Goal: Task Accomplishment & Management: Manage account settings

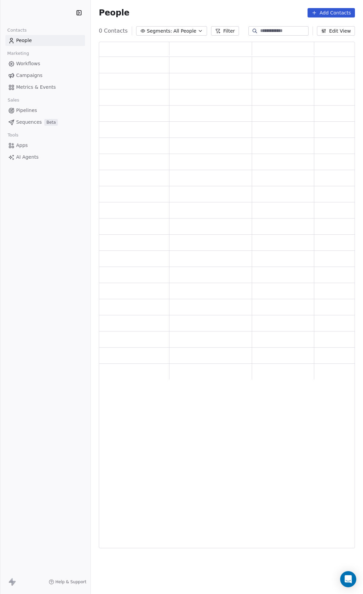
scroll to position [502, 255]
click at [34, 13] on html "Contacts People Marketing Workflows Campaigns Metrics & Events Sales Pipelines …" at bounding box center [181, 297] width 363 height 594
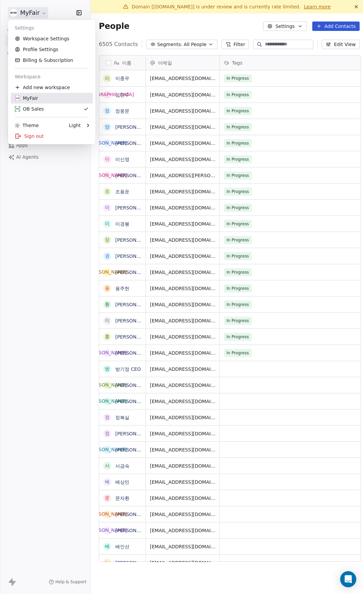
click at [32, 96] on div "MyFair" at bounding box center [26, 98] width 23 height 7
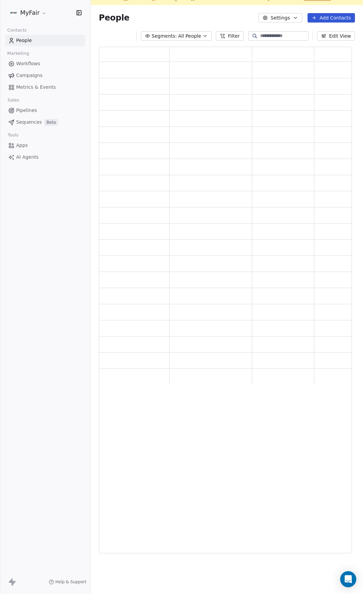
scroll to position [502, 255]
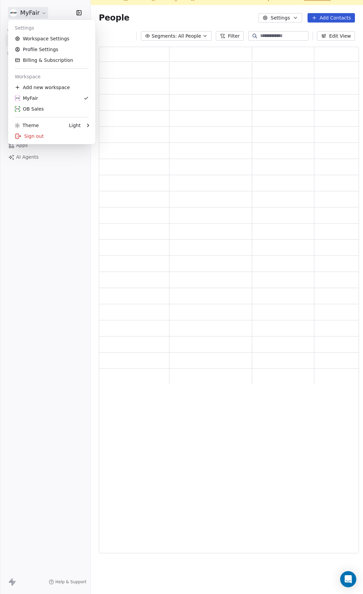
click at [29, 8] on html "MyFair Contacts People Marketing Workflows Campaigns Metrics & Events Sales Pip…" at bounding box center [181, 297] width 363 height 594
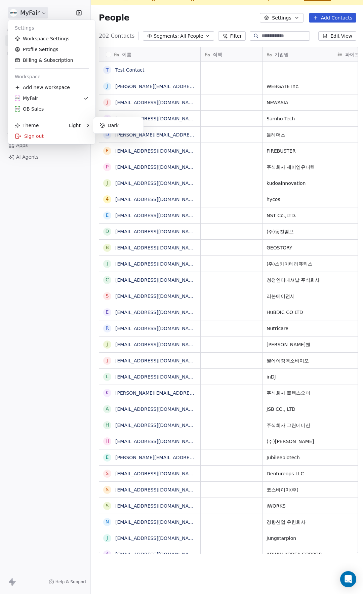
scroll to position [518, 270]
click at [47, 40] on link "Workspace Settings" at bounding box center [52, 38] width 82 height 11
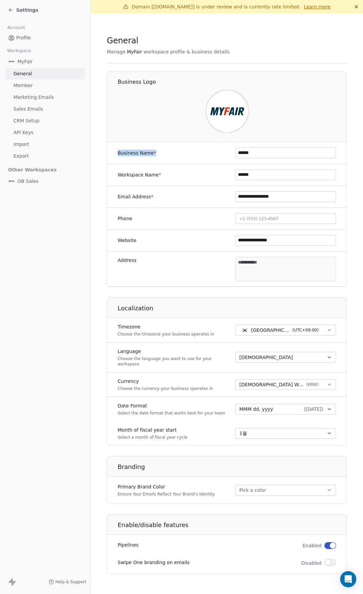
click at [170, 146] on div "**********" at bounding box center [227, 179] width 240 height 215
click at [189, 130] on div at bounding box center [227, 111] width 240 height 43
click at [50, 86] on link "Member" at bounding box center [45, 85] width 80 height 11
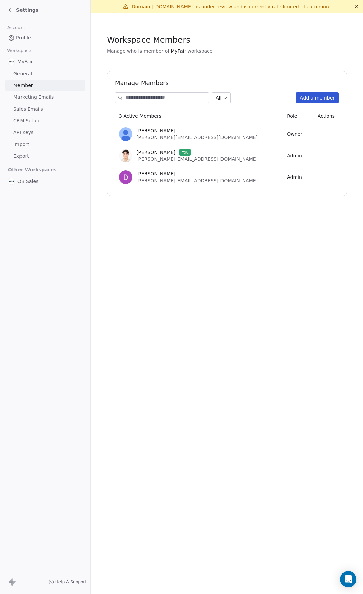
click at [322, 98] on button "Add a member" at bounding box center [317, 97] width 43 height 11
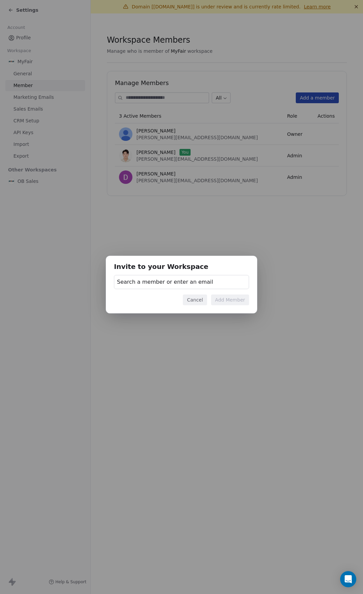
click at [189, 279] on span "Search a member or enter an email" at bounding box center [165, 282] width 96 height 8
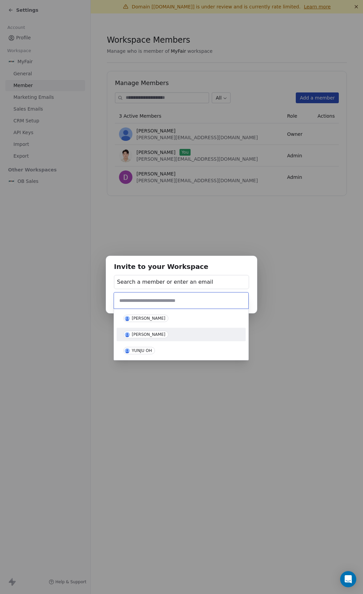
click at [163, 334] on div "[PERSON_NAME]" at bounding box center [181, 334] width 116 height 7
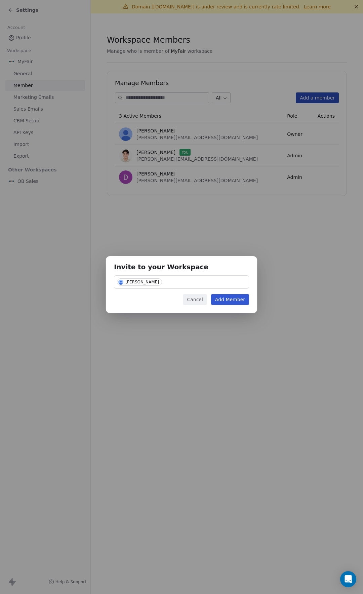
click at [233, 300] on button "Add Member" at bounding box center [230, 299] width 38 height 11
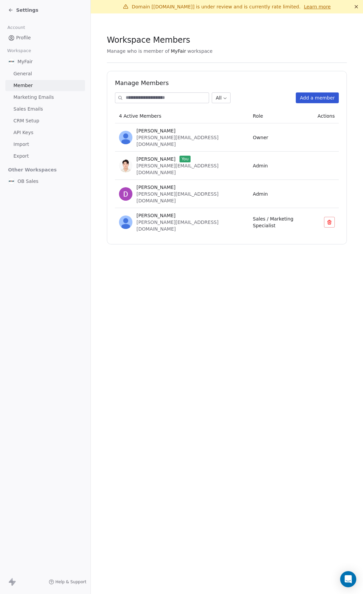
drag, startPoint x: 229, startPoint y: 202, endPoint x: 282, endPoint y: 215, distance: 55.3
click at [260, 208] on td "Sales / Marketing Specialist" at bounding box center [281, 222] width 65 height 28
click at [279, 226] on section "Workspace Members Manage who is member of MyFair workspace Manage Members All A…" at bounding box center [227, 139] width 272 height 253
